Goal: Task Accomplishment & Management: Use online tool/utility

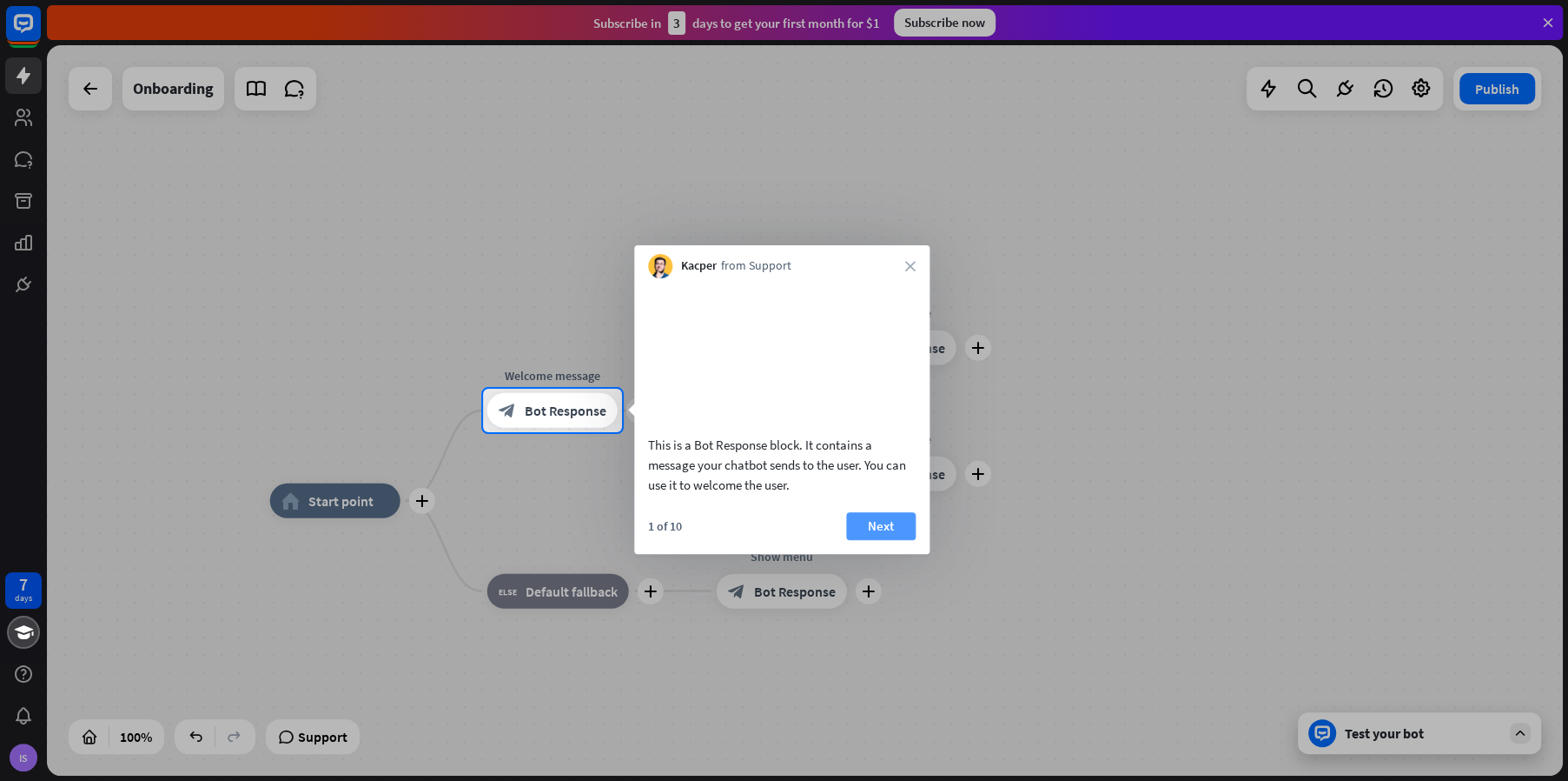
click at [881, 540] on button "Next" at bounding box center [882, 525] width 70 height 27
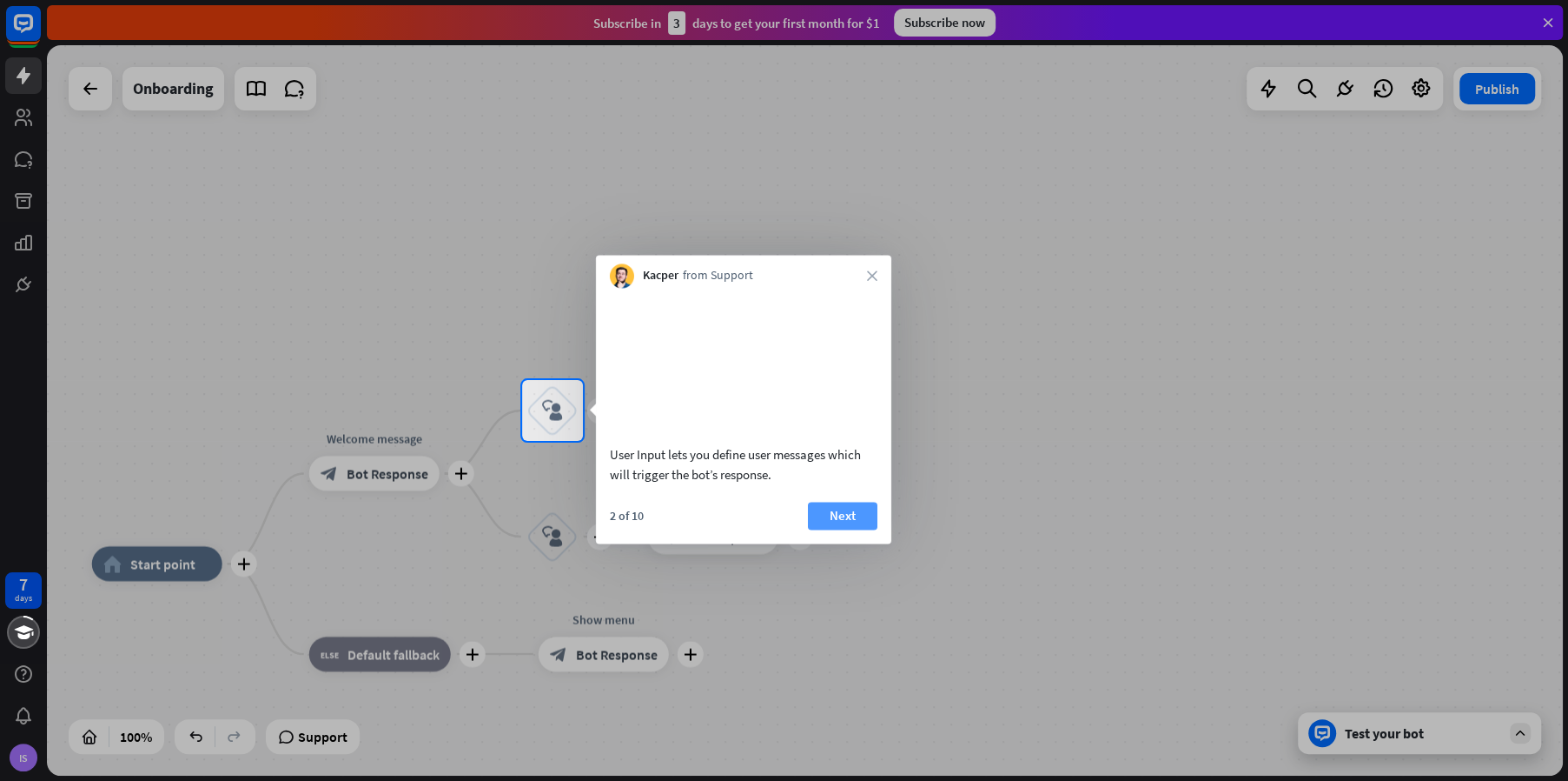
click at [831, 530] on button "Next" at bounding box center [843, 515] width 70 height 27
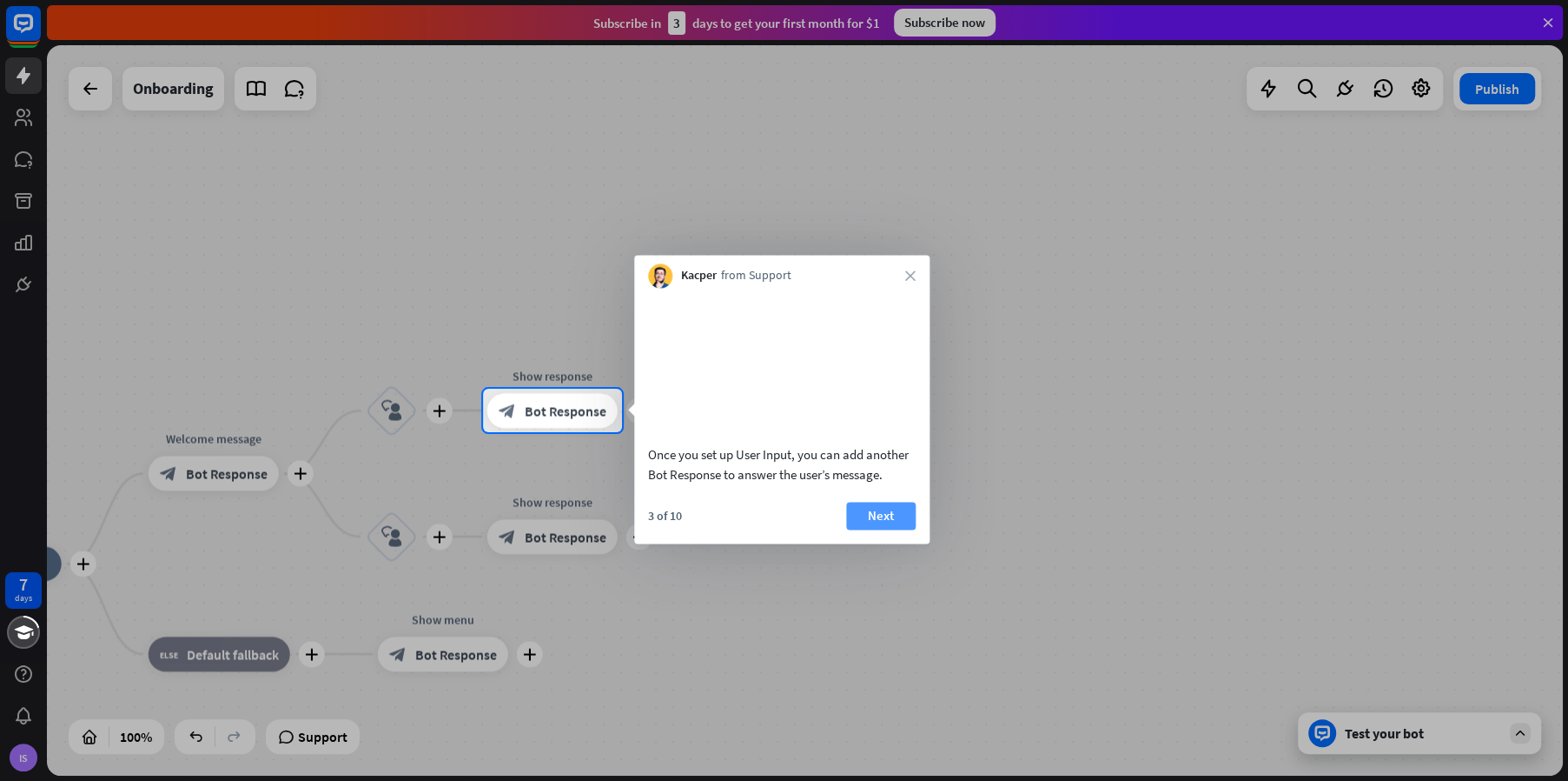
click at [879, 530] on button "Next" at bounding box center [882, 515] width 70 height 27
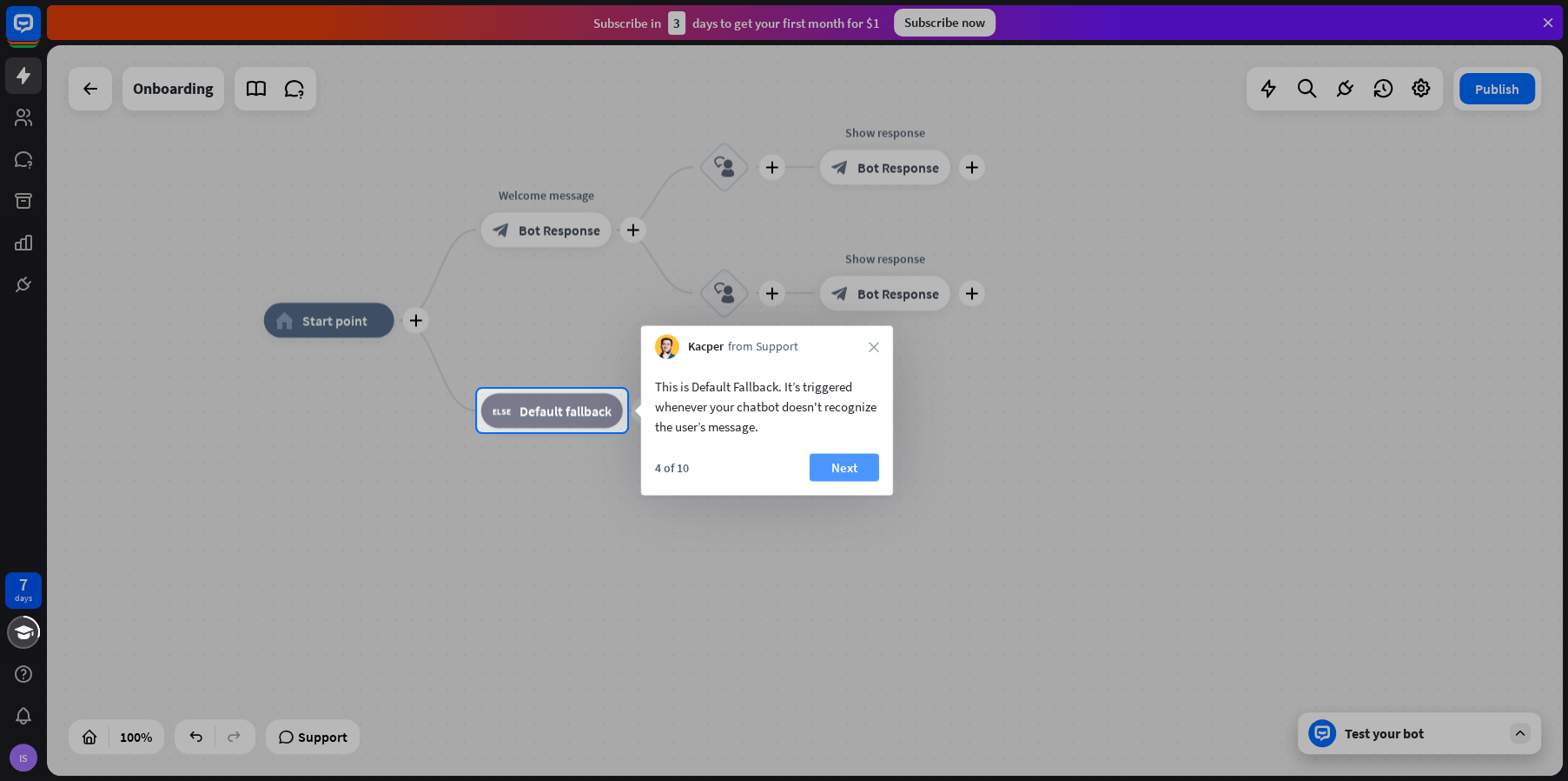
click at [847, 456] on button "Next" at bounding box center [845, 467] width 70 height 27
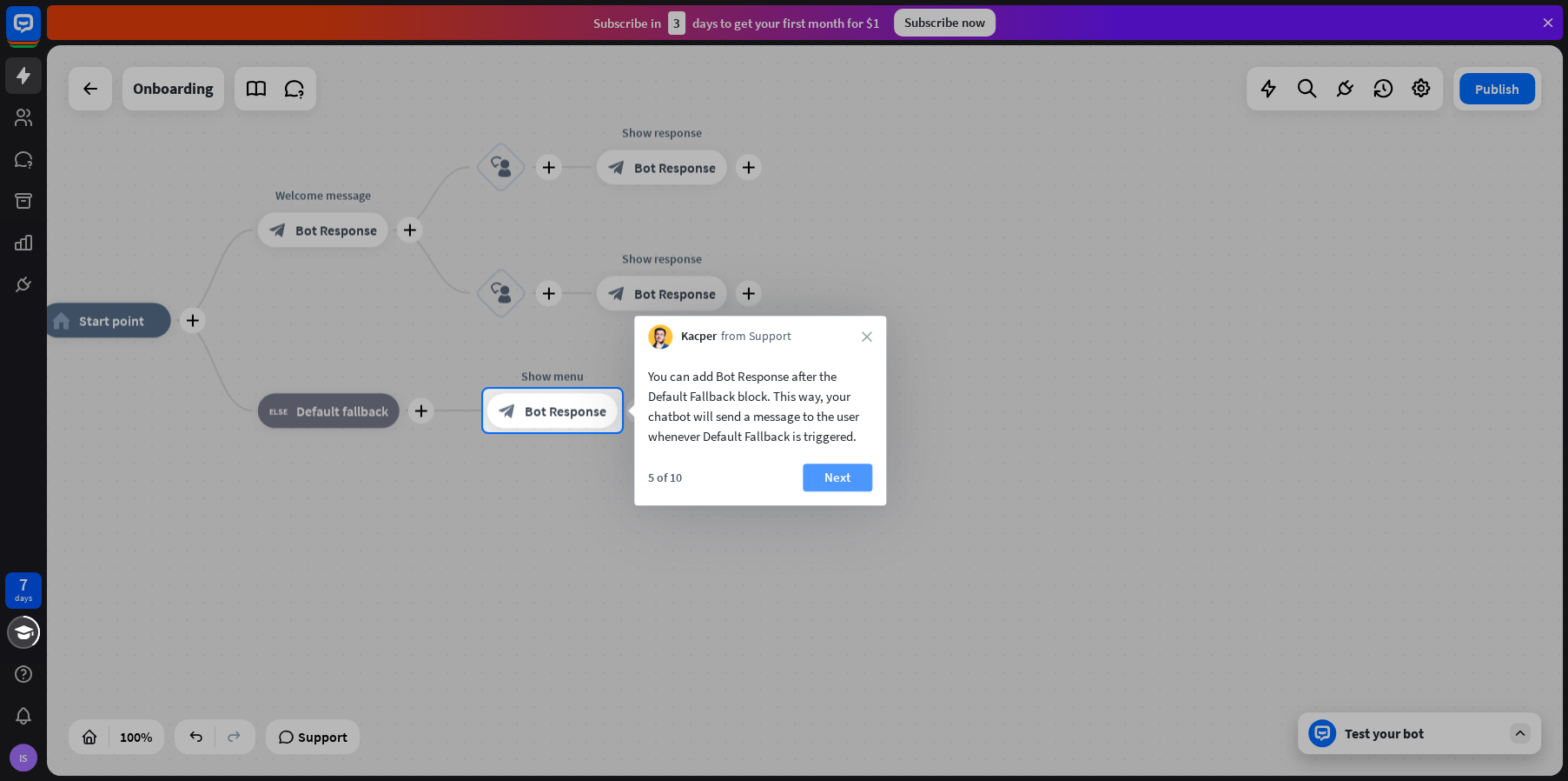
click at [804, 472] on button "Next" at bounding box center [837, 477] width 70 height 27
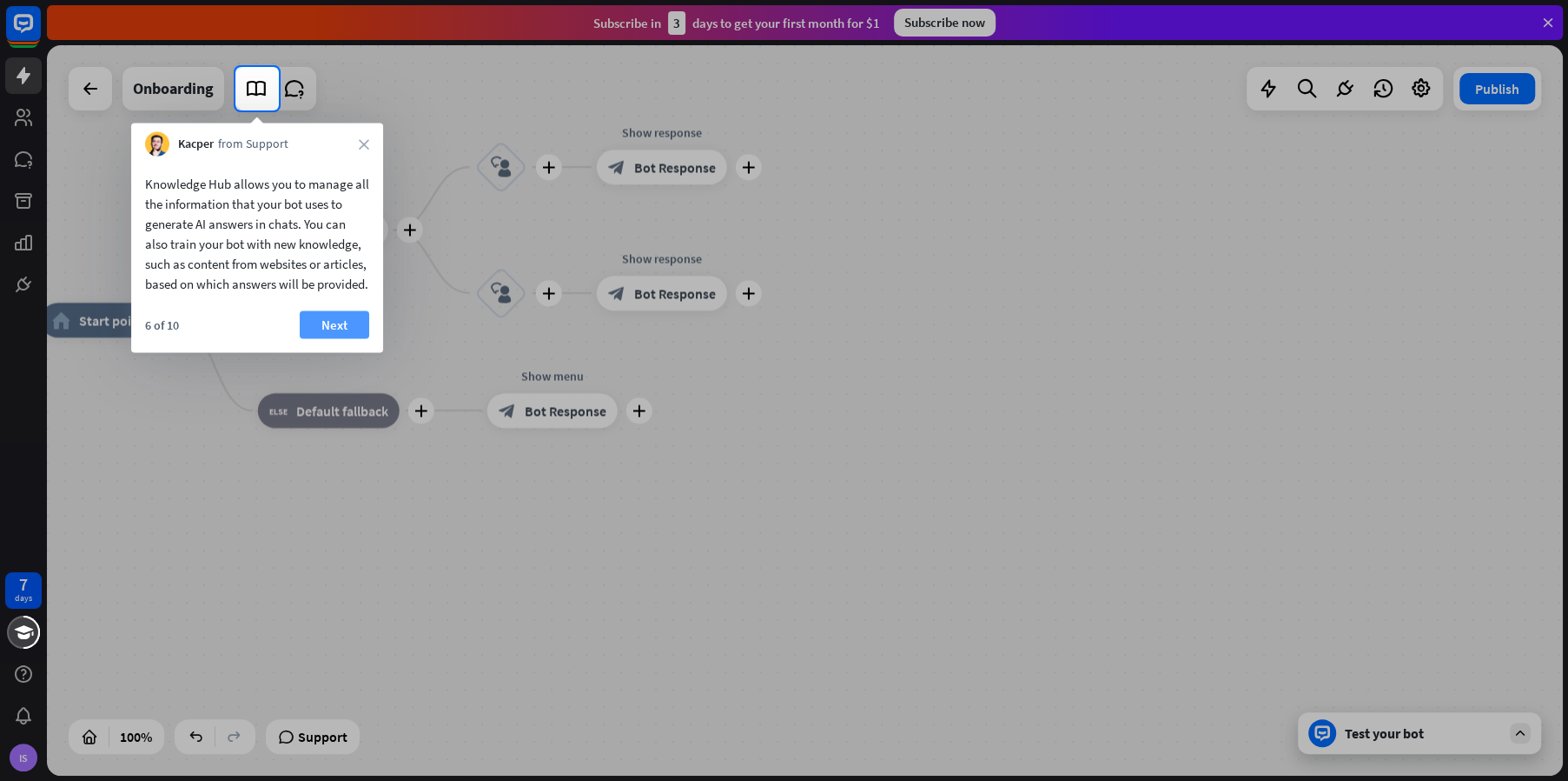
click at [329, 339] on button "Next" at bounding box center [335, 325] width 70 height 27
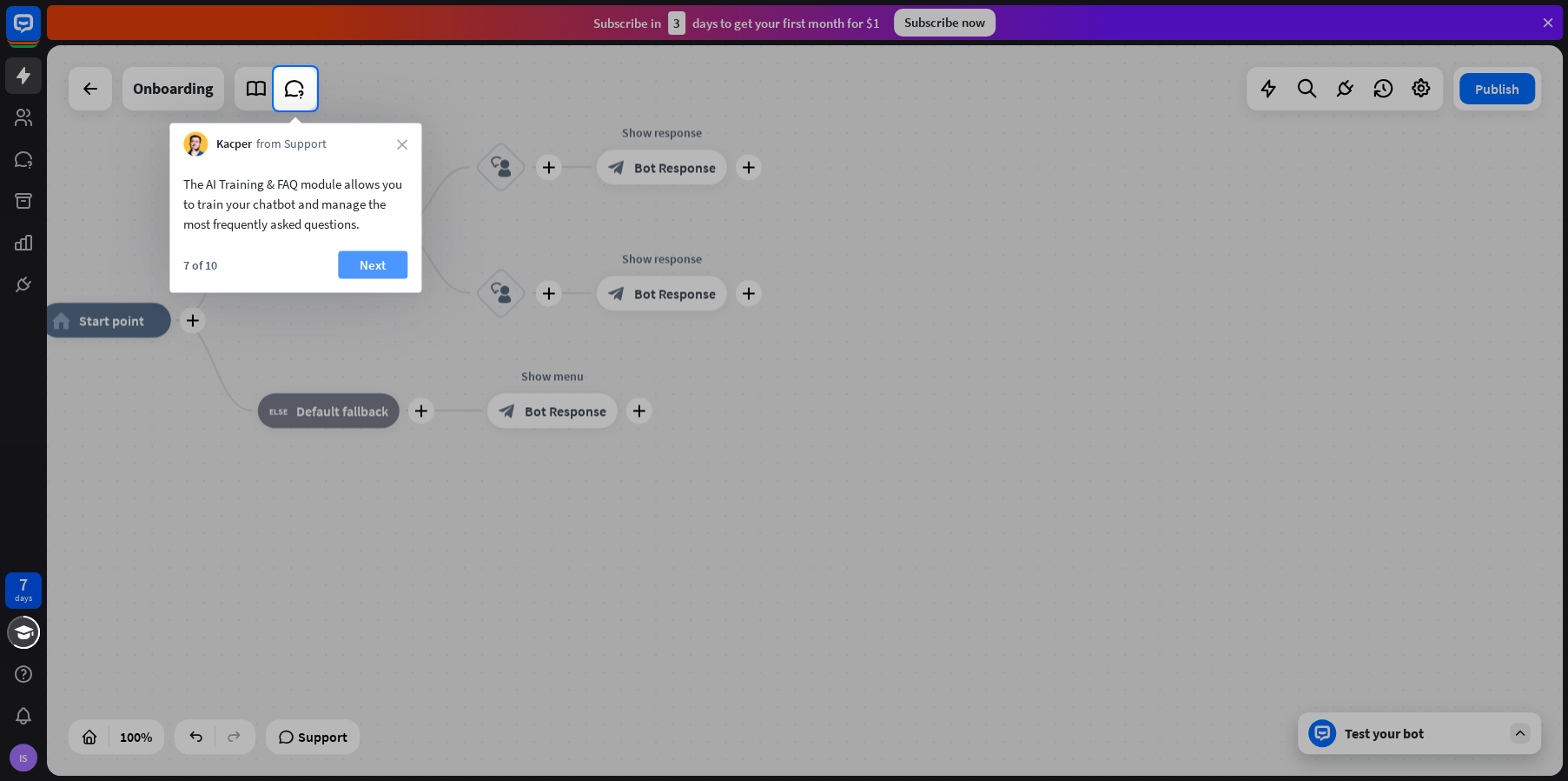
click at [379, 263] on button "Next" at bounding box center [373, 264] width 70 height 27
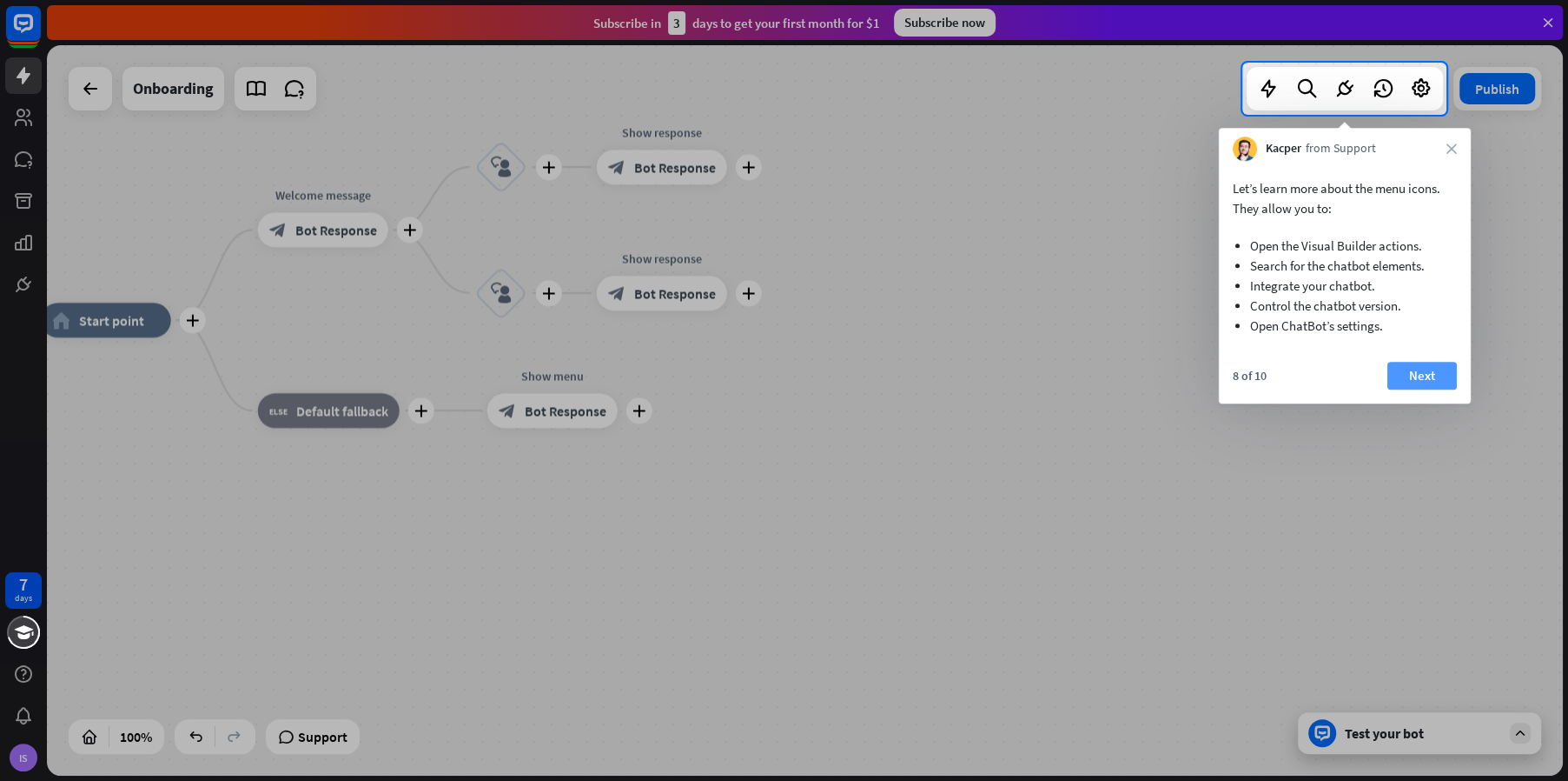
click at [1434, 380] on button "Next" at bounding box center [1423, 375] width 70 height 27
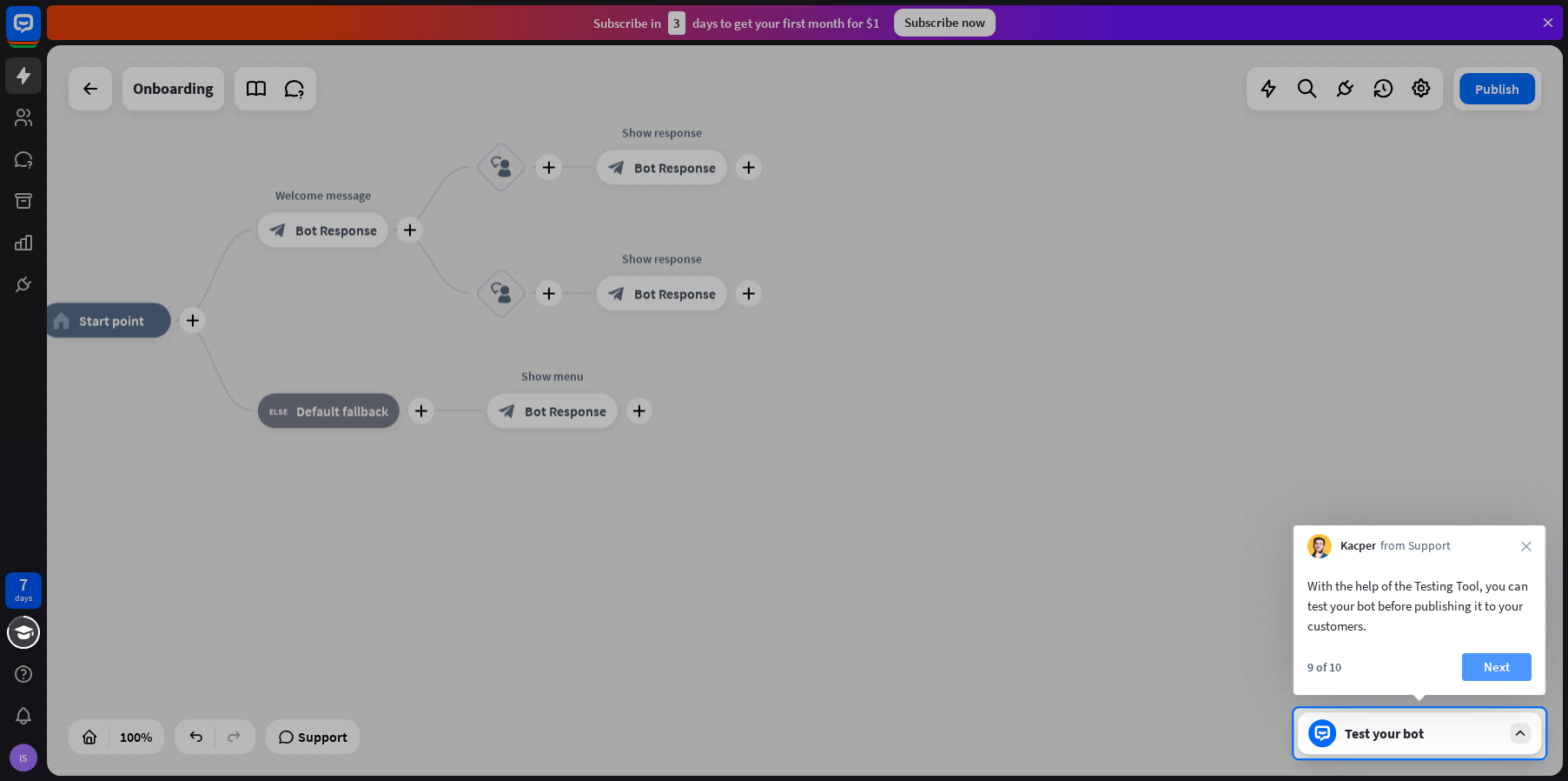
click at [1509, 670] on button "Next" at bounding box center [1497, 666] width 70 height 27
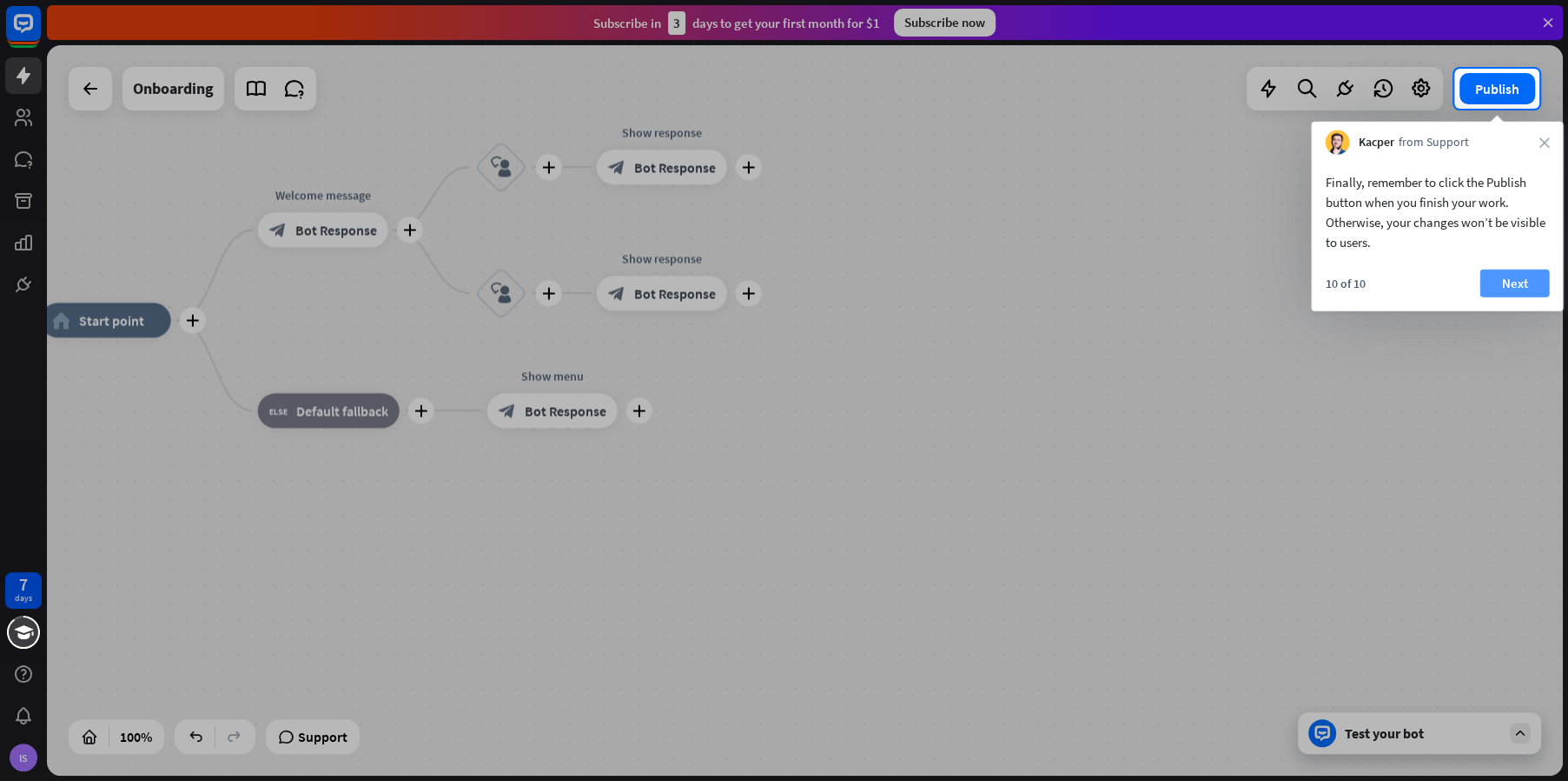
click at [1503, 288] on button "Next" at bounding box center [1515, 282] width 70 height 27
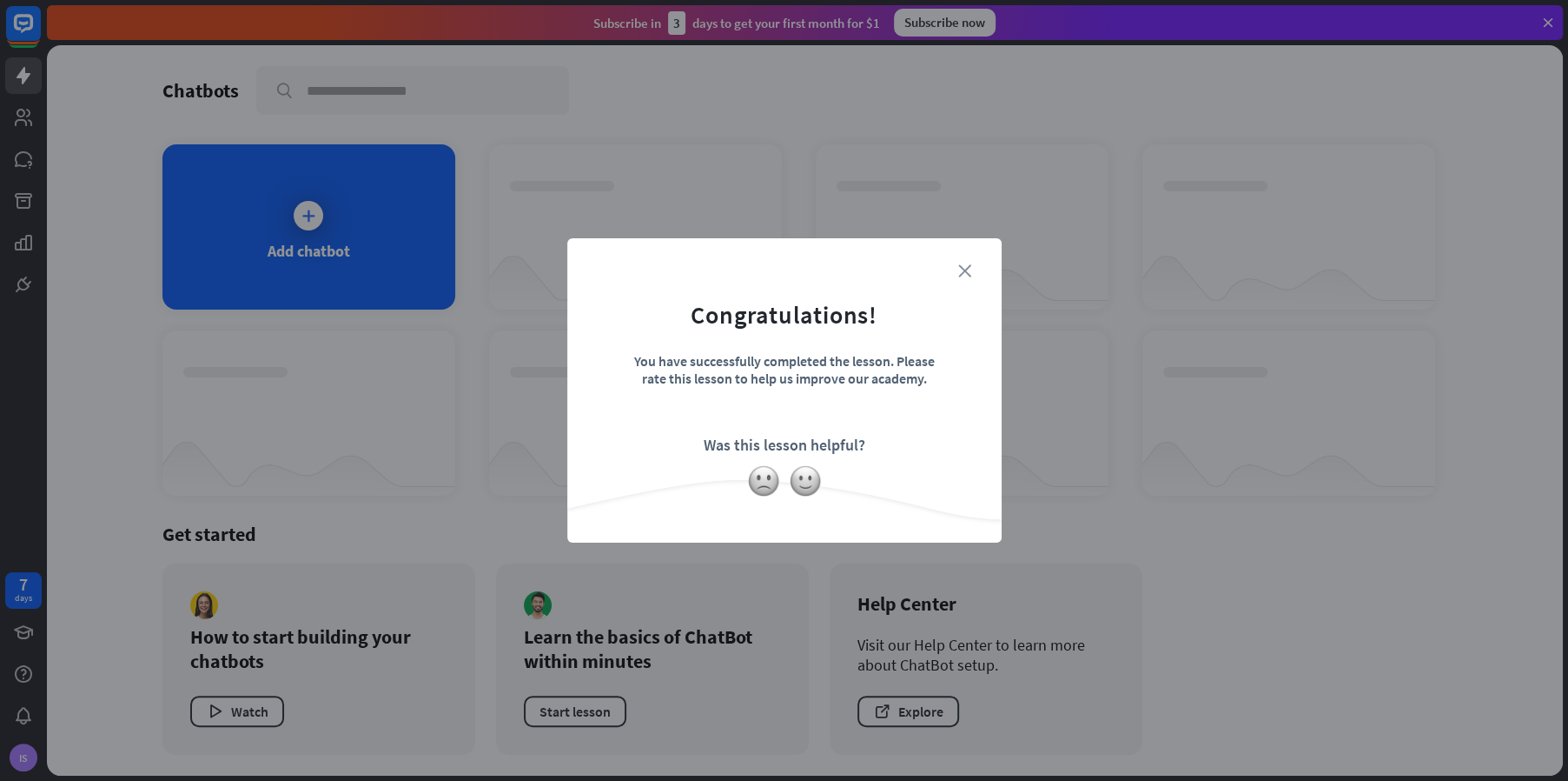
click at [958, 268] on icon "close" at bounding box center [965, 271] width 13 height 13
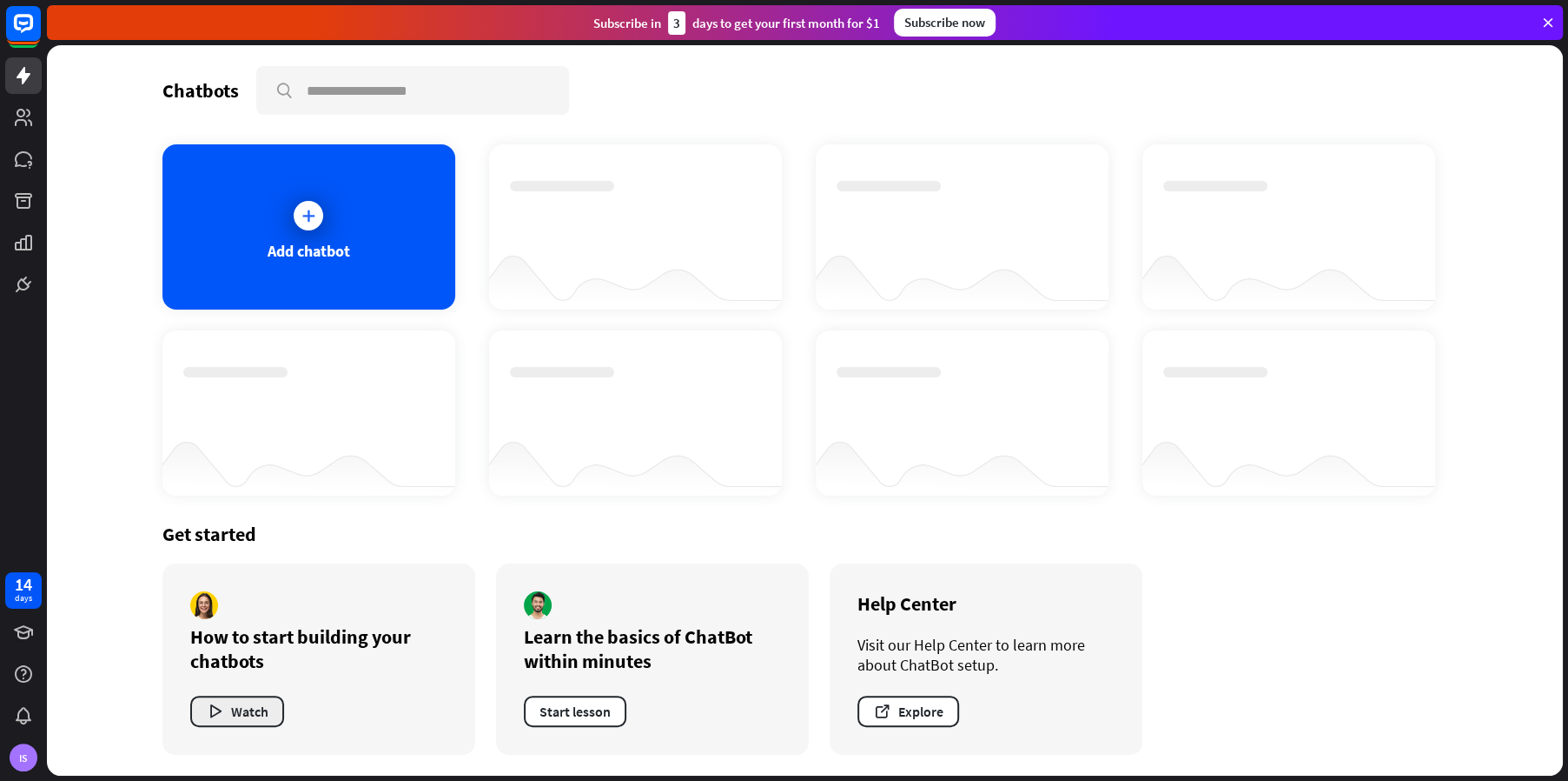
click at [211, 704] on icon "button" at bounding box center [214, 711] width 18 height 18
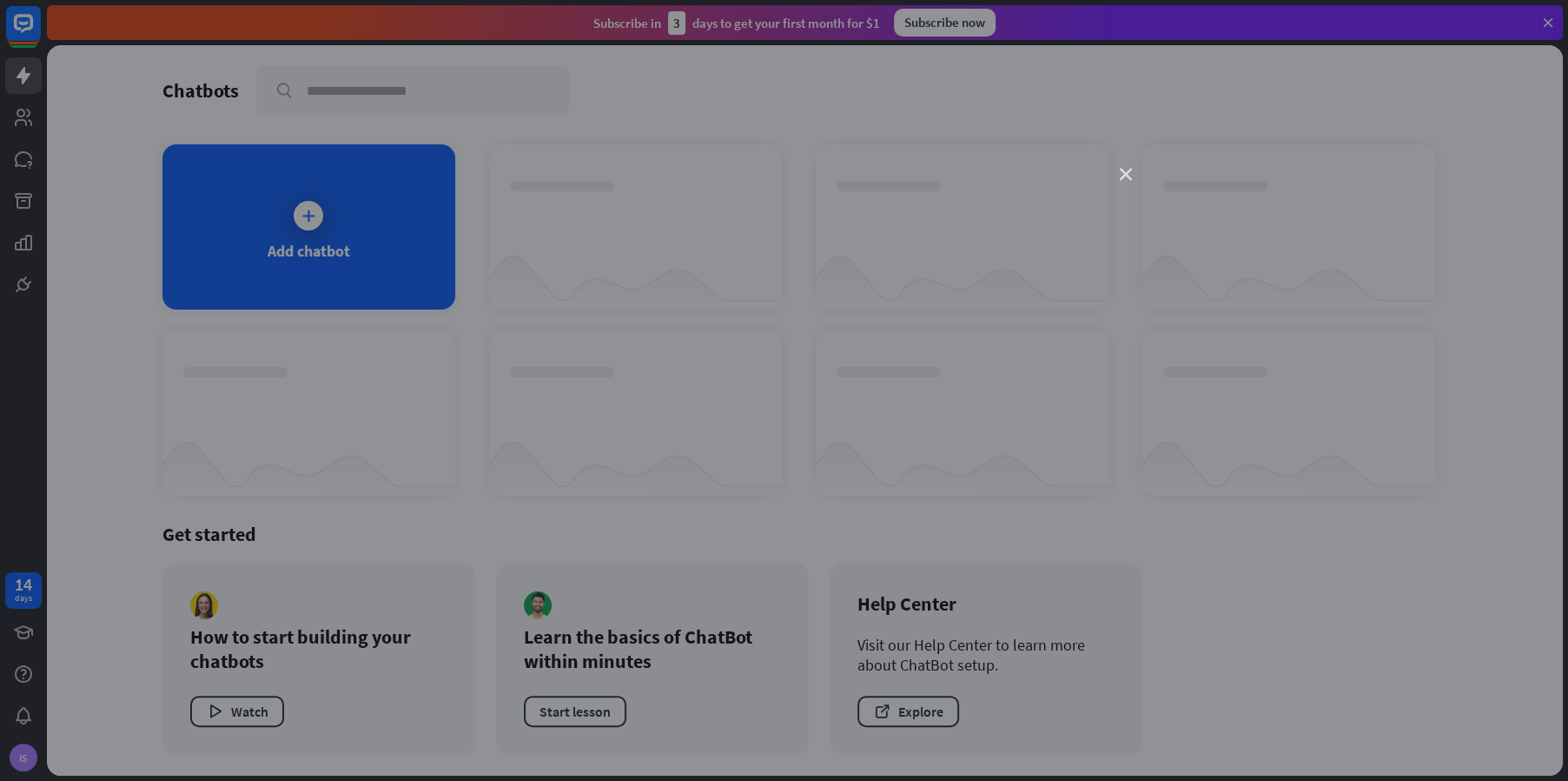
click at [1126, 170] on icon "close" at bounding box center [1125, 175] width 12 height 12
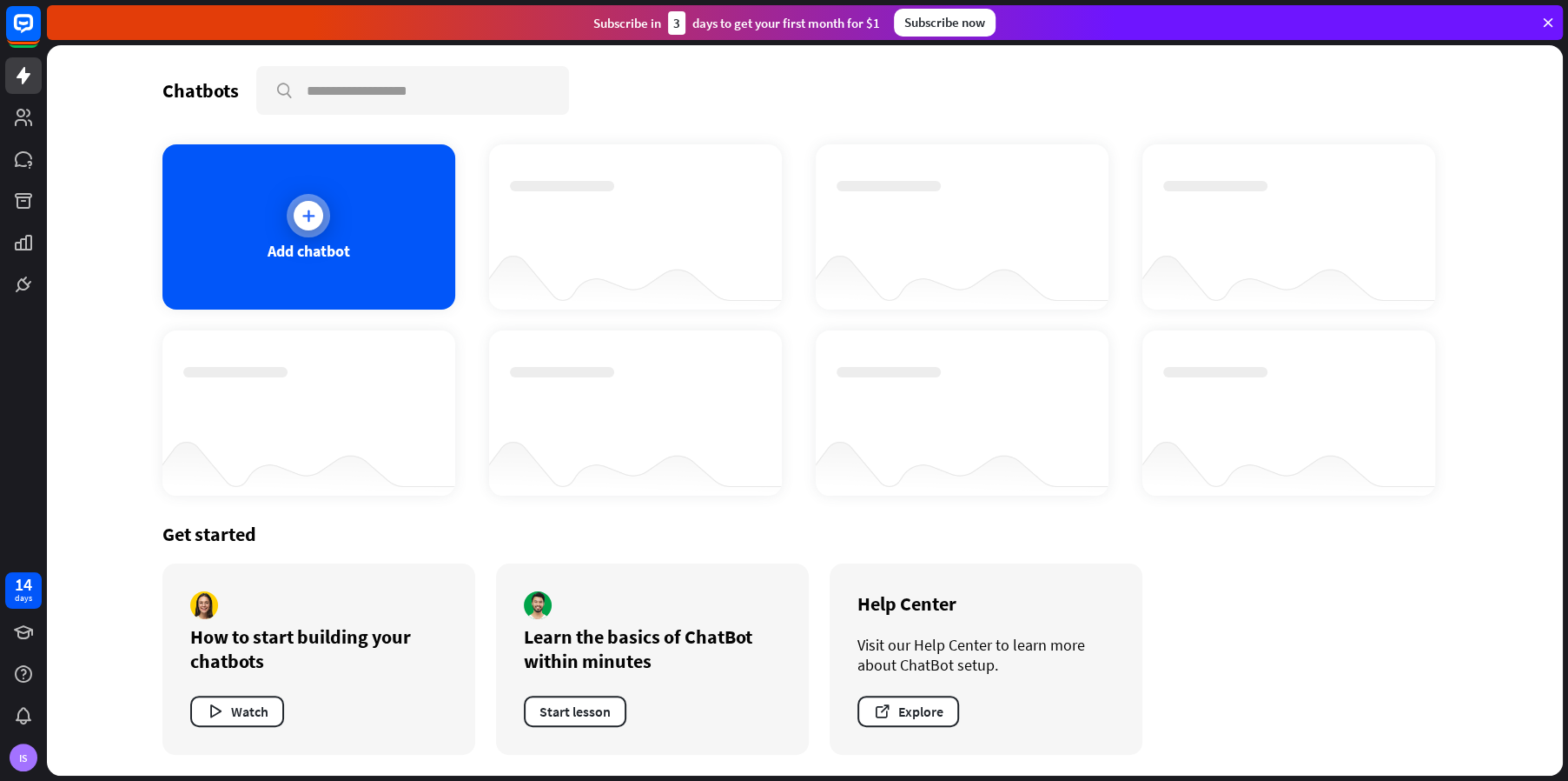
click at [296, 221] on div at bounding box center [308, 215] width 29 height 29
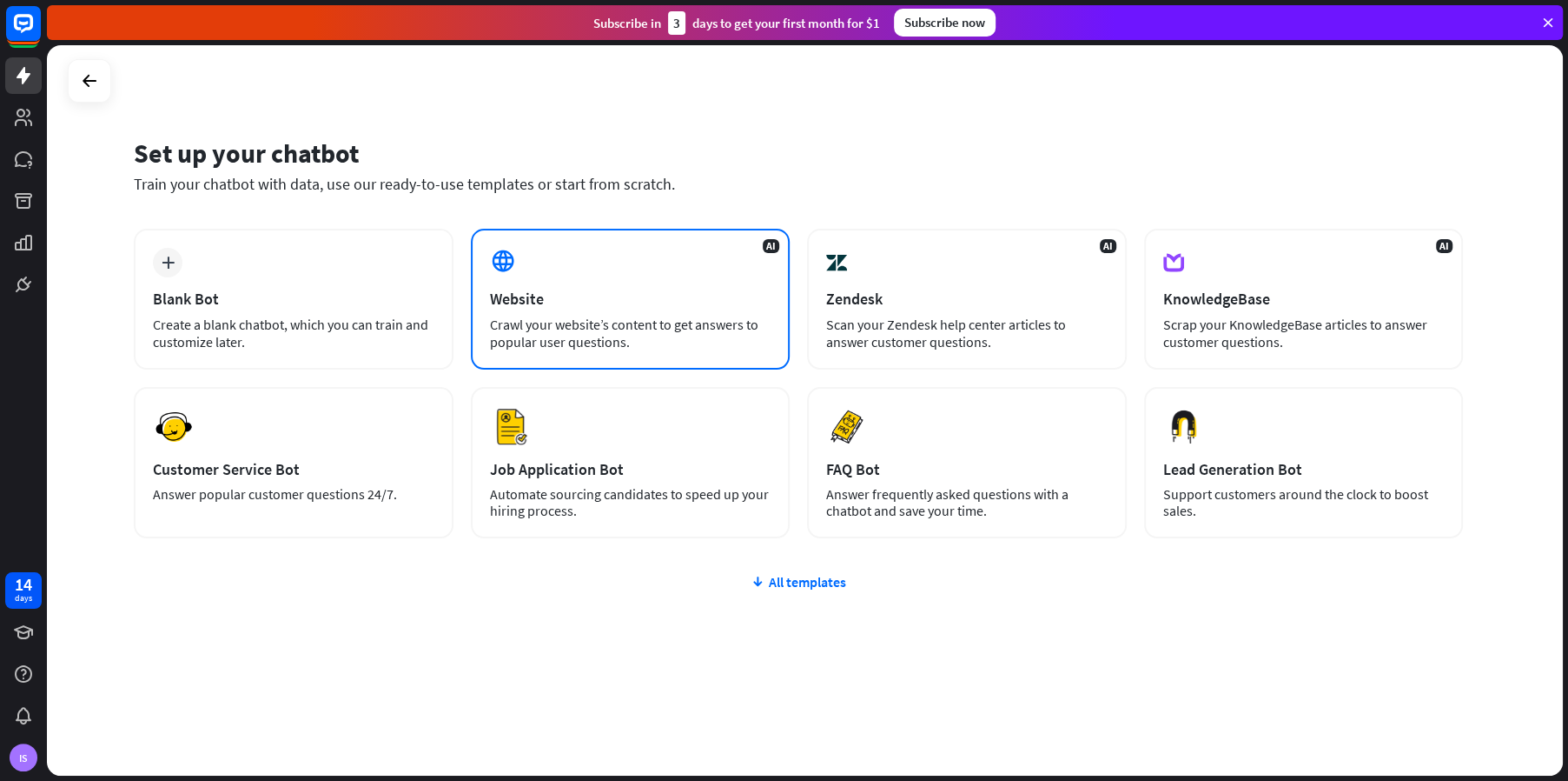
click at [535, 327] on div "Crawl your website’s content to get answers to popular user questions." at bounding box center [631, 332] width 281 height 35
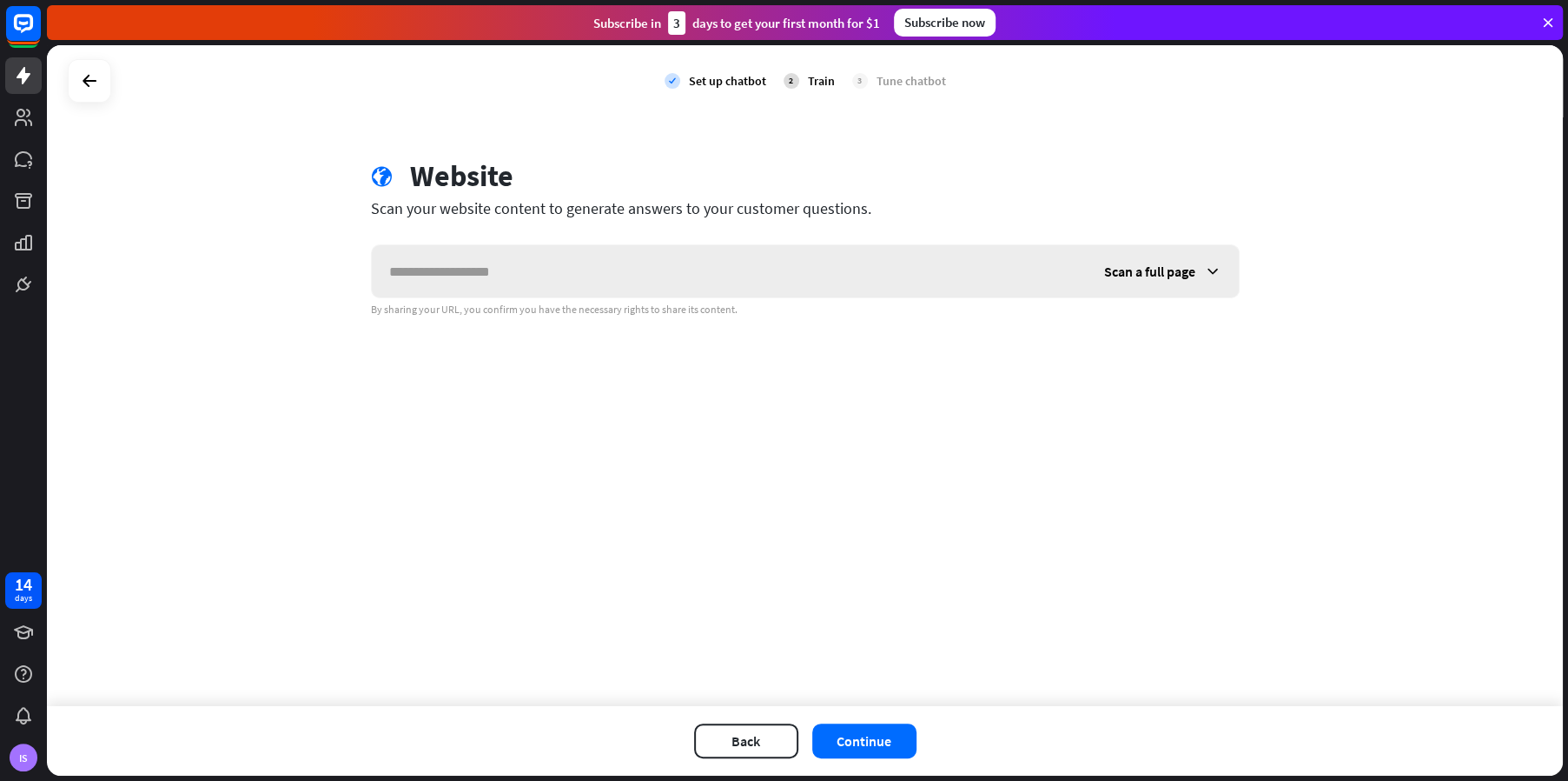
click at [1213, 266] on icon at bounding box center [1213, 271] width 17 height 17
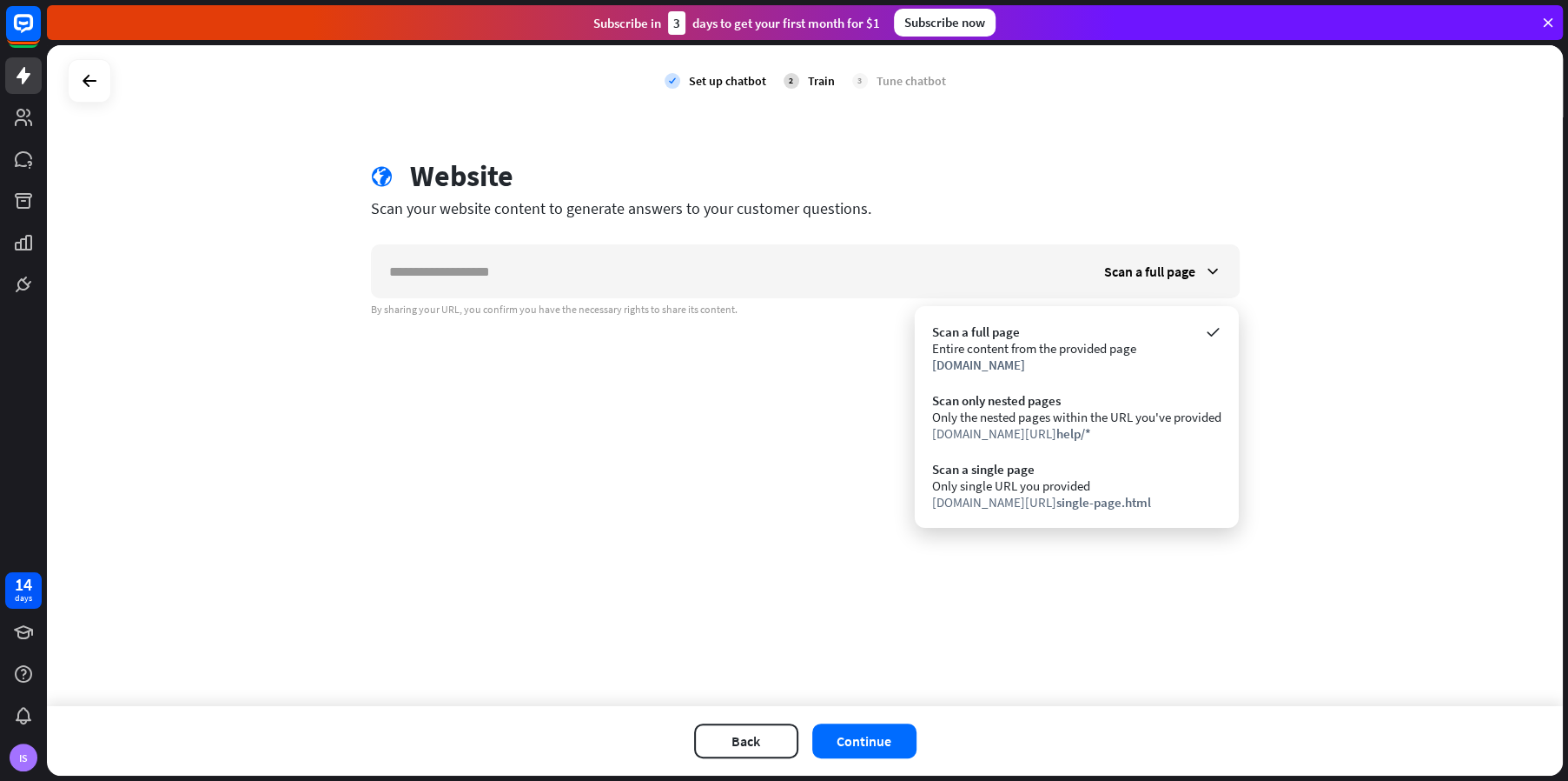
click at [670, 380] on div "check Set up chatbot 2 Train 3 Tune chatbot globe Website Scan your website con…" at bounding box center [805, 376] width 1516 height 661
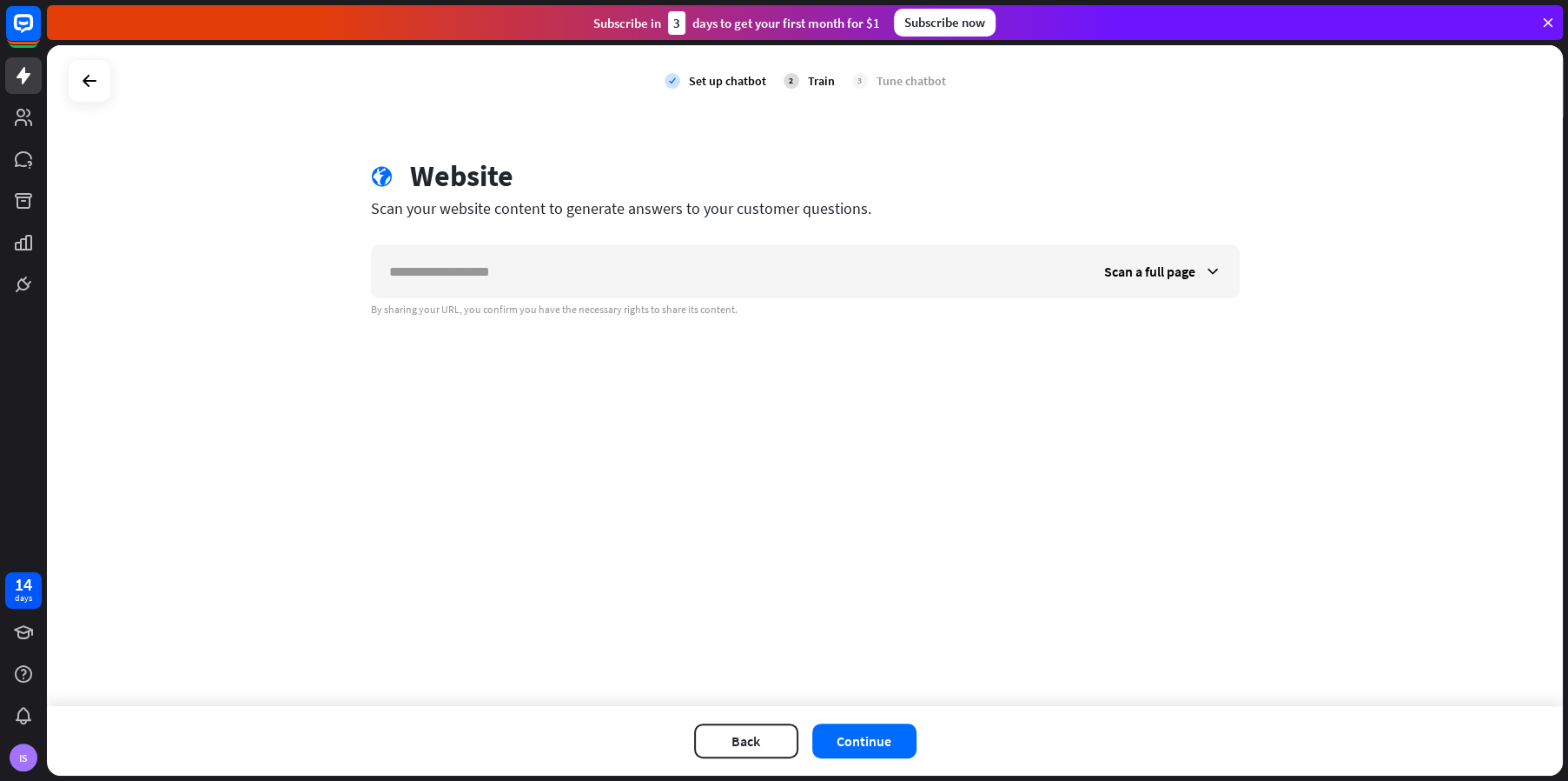
click at [700, 78] on div "Set up chatbot" at bounding box center [728, 80] width 77 height 16
click at [882, 84] on div "Tune chatbot" at bounding box center [912, 80] width 70 height 16
click at [890, 743] on button "Continue" at bounding box center [865, 740] width 104 height 35
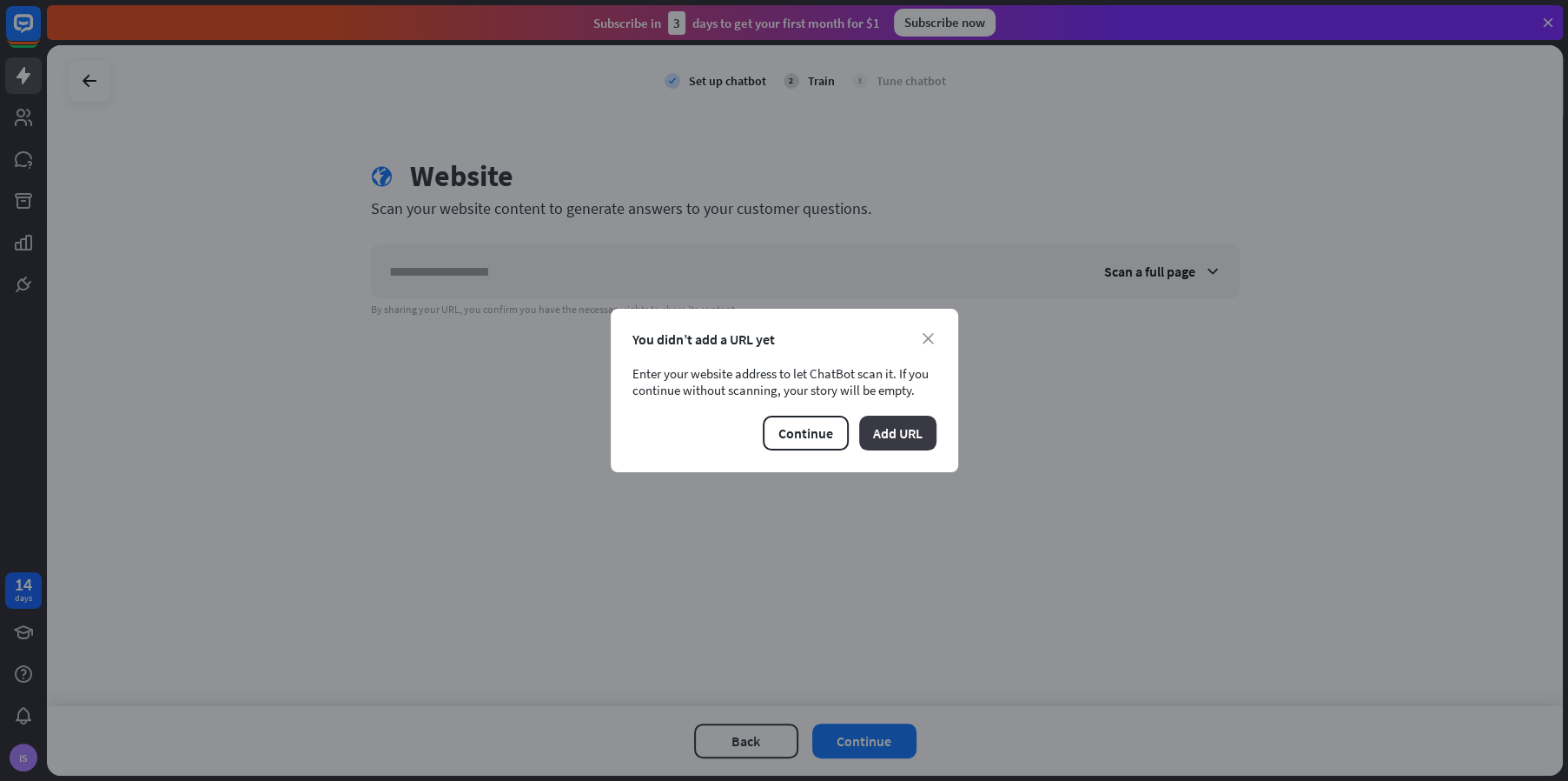
click at [879, 437] on button "Add URL" at bounding box center [898, 433] width 77 height 35
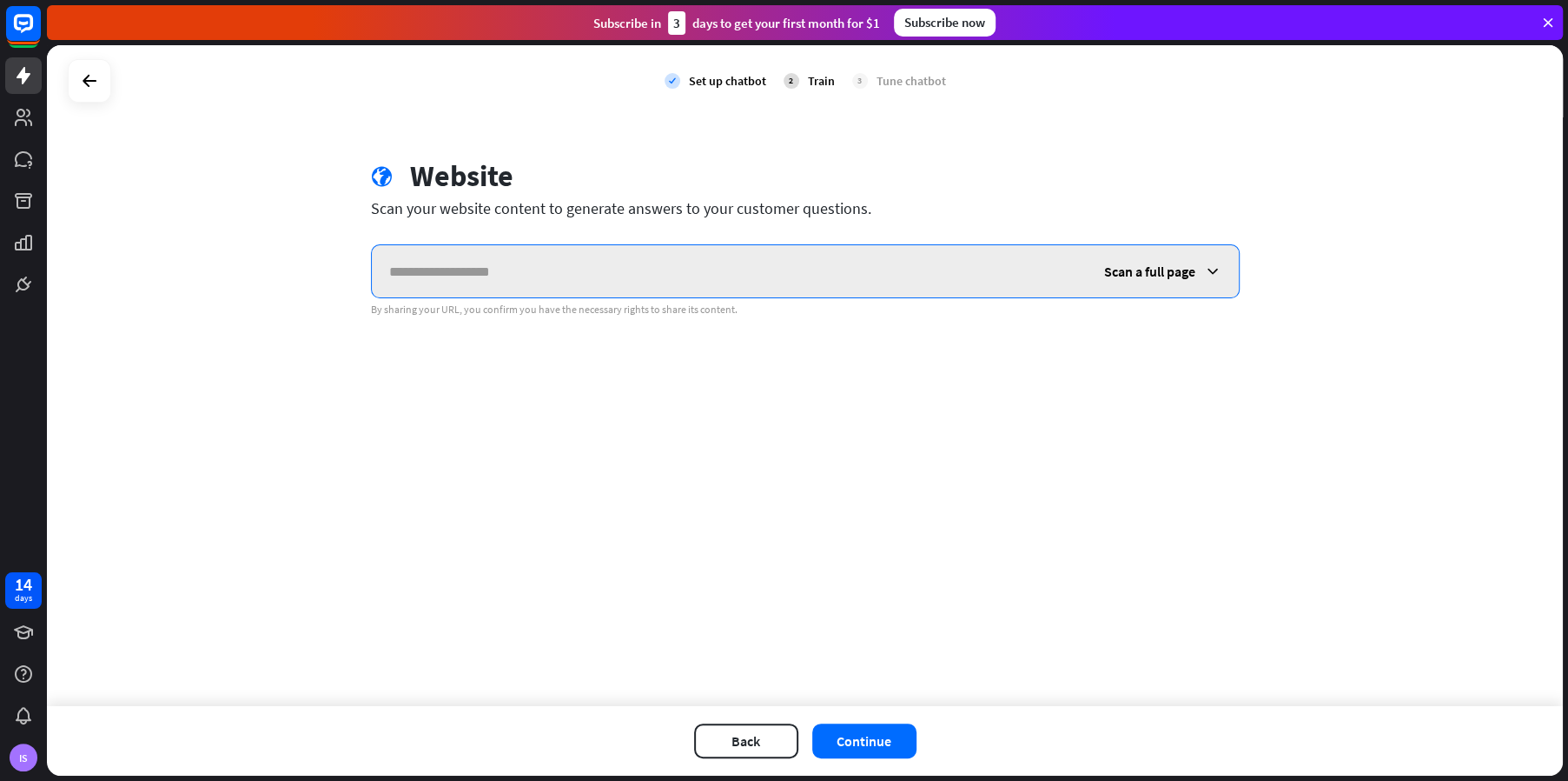
click at [394, 279] on input "text" at bounding box center [730, 271] width 716 height 52
click at [1206, 266] on icon at bounding box center [1213, 271] width 17 height 17
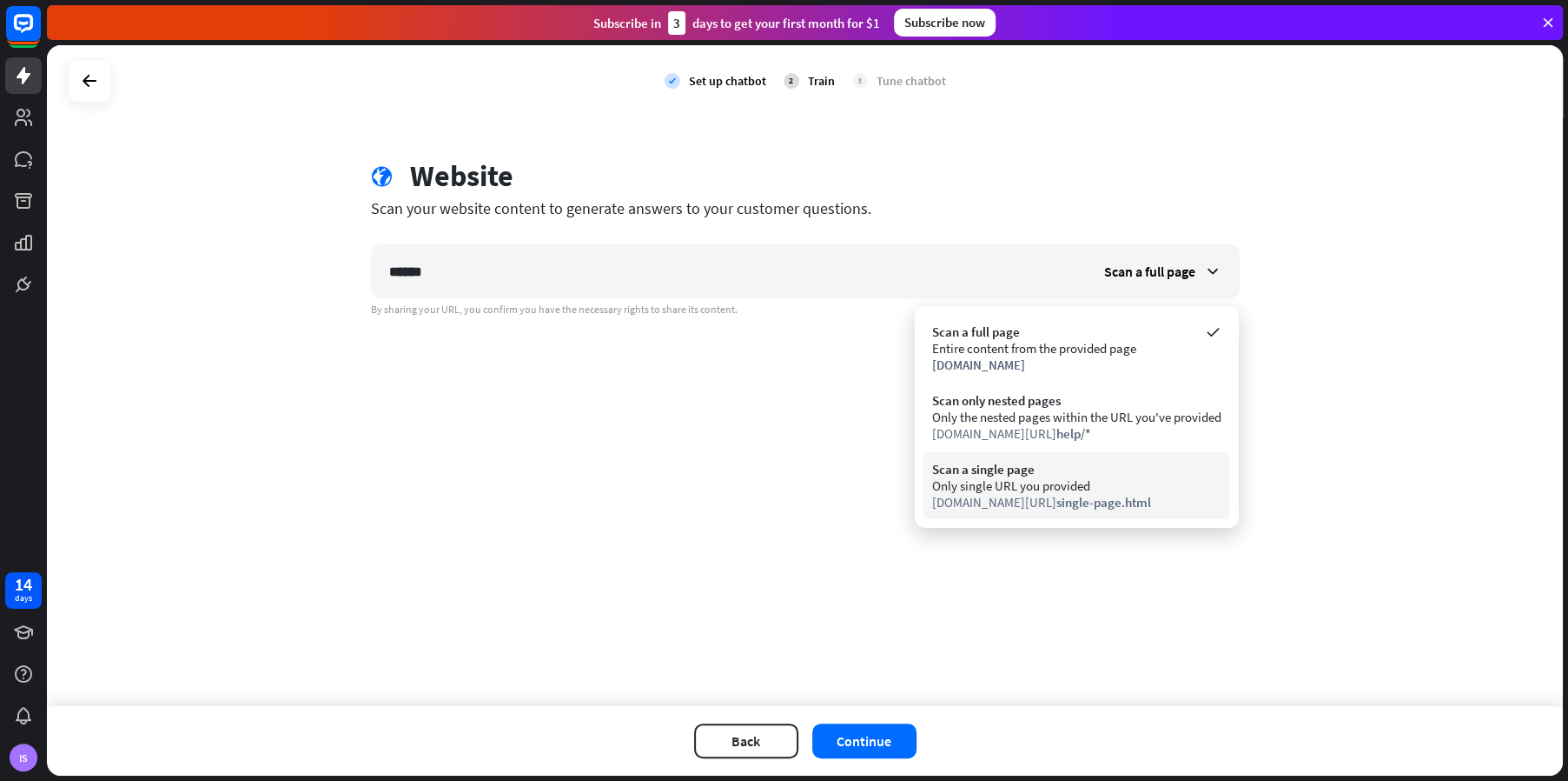
click at [1056, 501] on span "single-page.html" at bounding box center [1104, 501] width 94 height 16
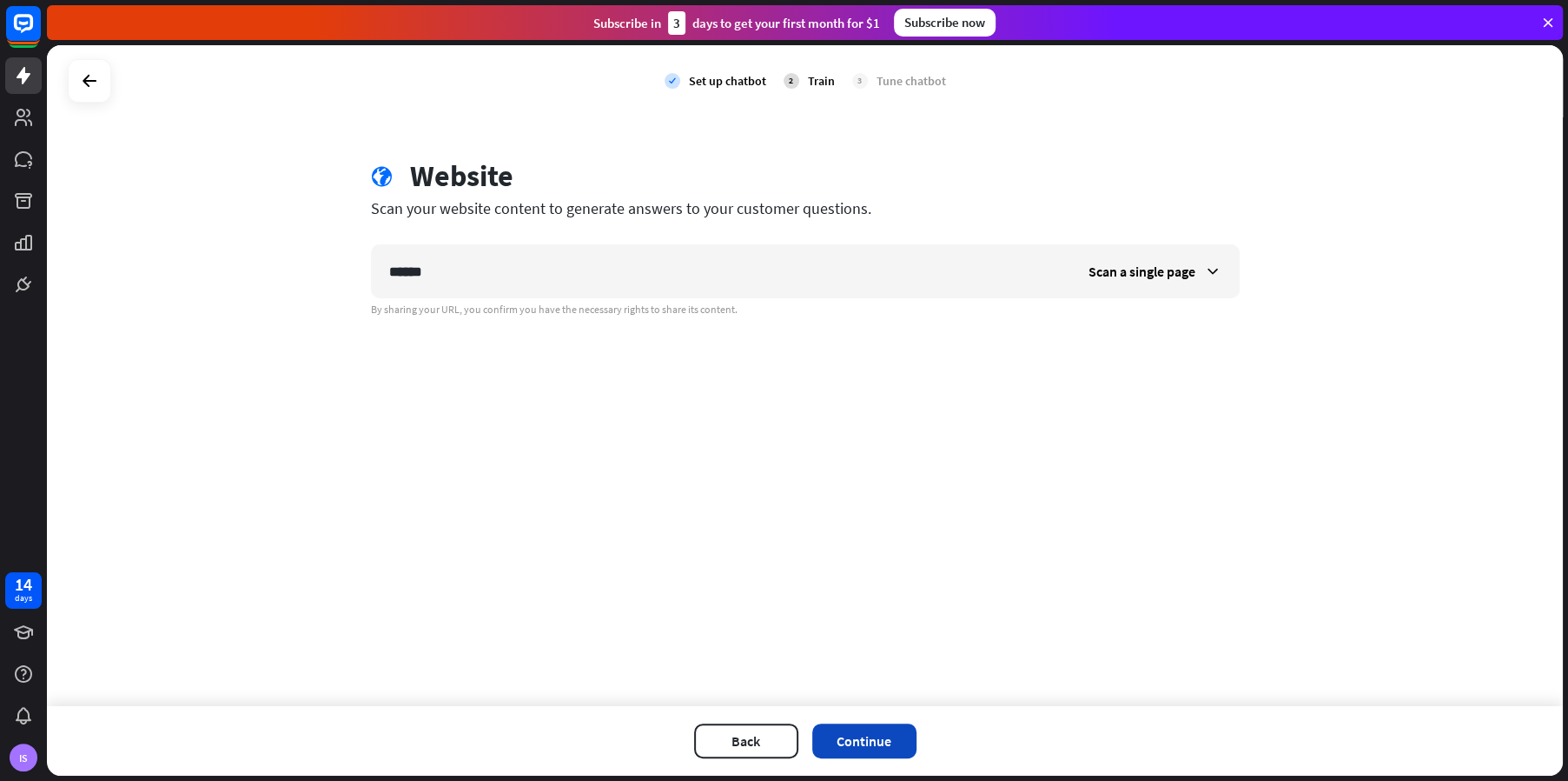
click at [867, 740] on button "Continue" at bounding box center [865, 740] width 104 height 35
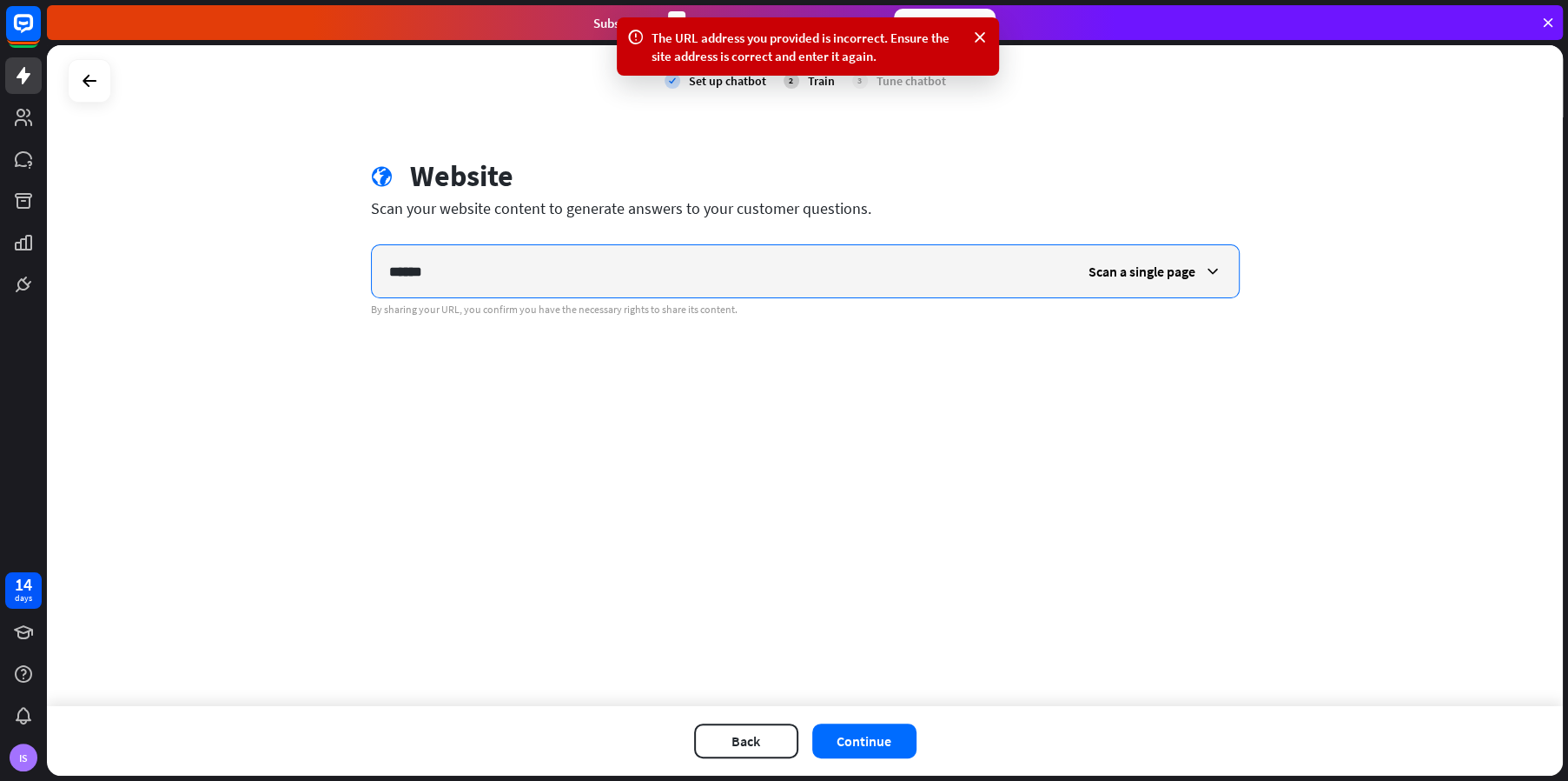
drag, startPoint x: 444, startPoint y: 267, endPoint x: 332, endPoint y: 266, distance: 112.0
click at [332, 266] on div "check Set up chatbot 2 Train 3 Tune chatbot globe Website Scan your website con…" at bounding box center [805, 376] width 1516 height 661
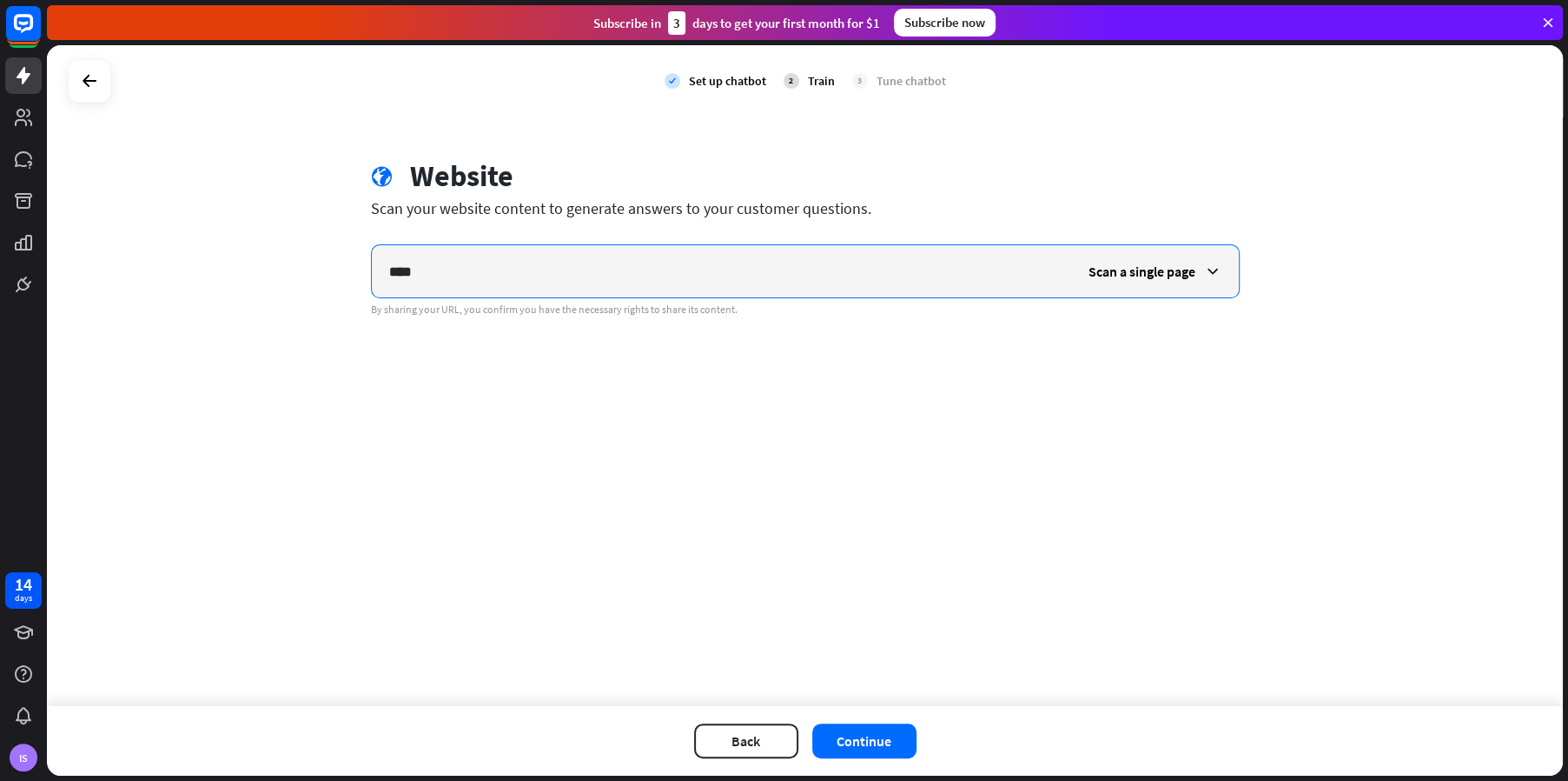
type input "*****"
